Goal: Transaction & Acquisition: Purchase product/service

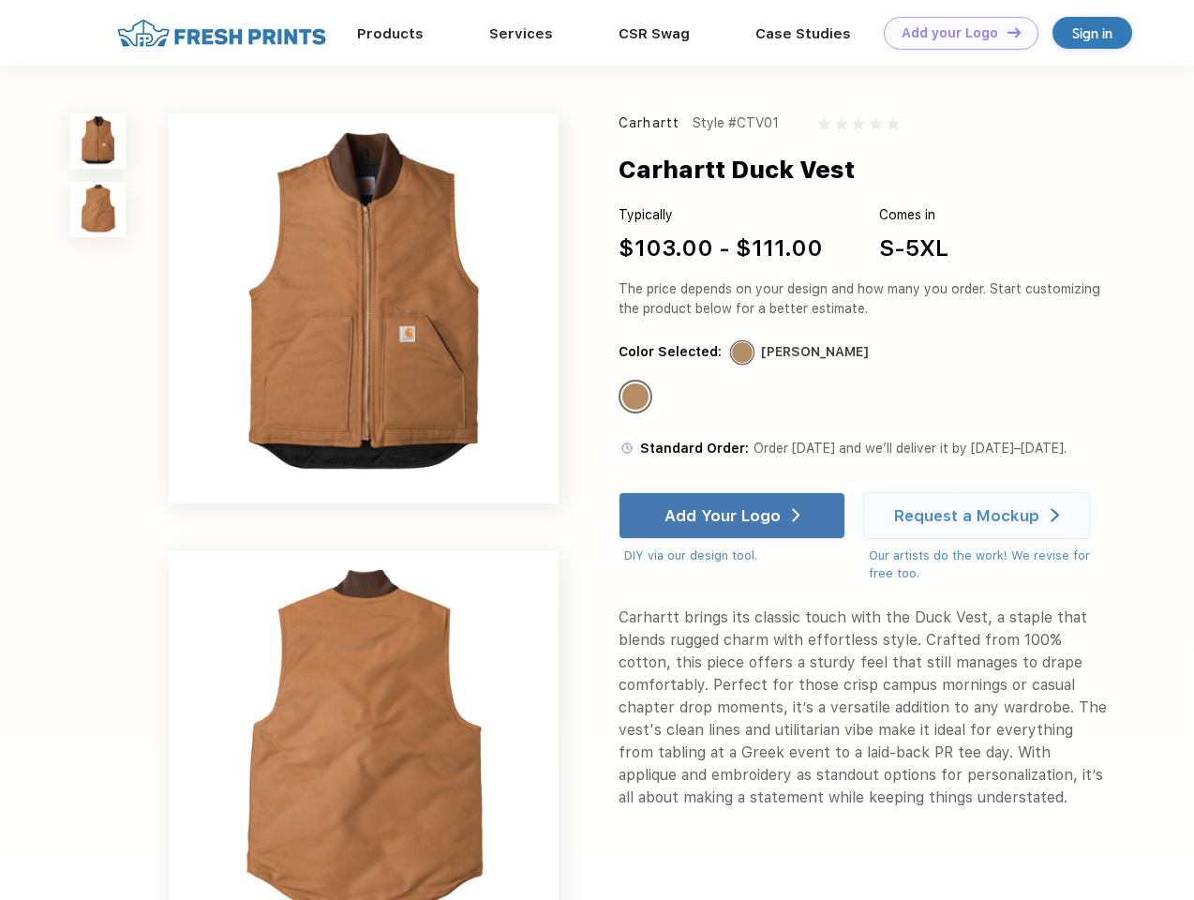
click at [954, 33] on link "Add your Logo Design Tool" at bounding box center [961, 33] width 155 height 33
click at [0, 0] on div "Design Tool" at bounding box center [0, 0] width 0 height 0
click at [1005, 32] on link "Add your Logo Design Tool" at bounding box center [961, 33] width 155 height 33
click at [98, 141] on img at bounding box center [97, 140] width 55 height 55
click at [98, 210] on img at bounding box center [97, 209] width 55 height 55
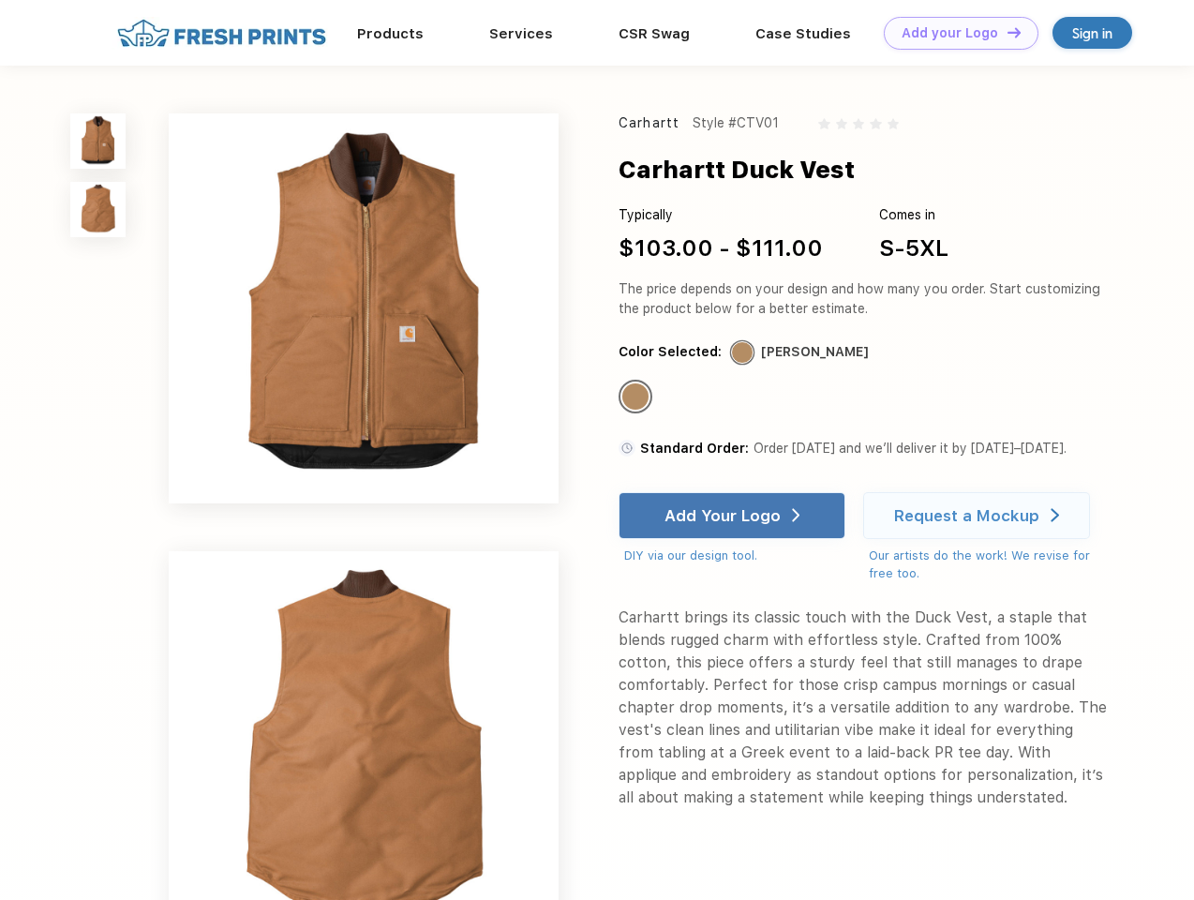
click at [637, 397] on div "Standard Color" at bounding box center [635, 396] width 26 height 26
click at [734, 515] on div "Add Your Logo" at bounding box center [722, 515] width 116 height 19
click at [979, 515] on div "Request a Mockup" at bounding box center [966, 515] width 145 height 19
